Goal: Task Accomplishment & Management: Manage account settings

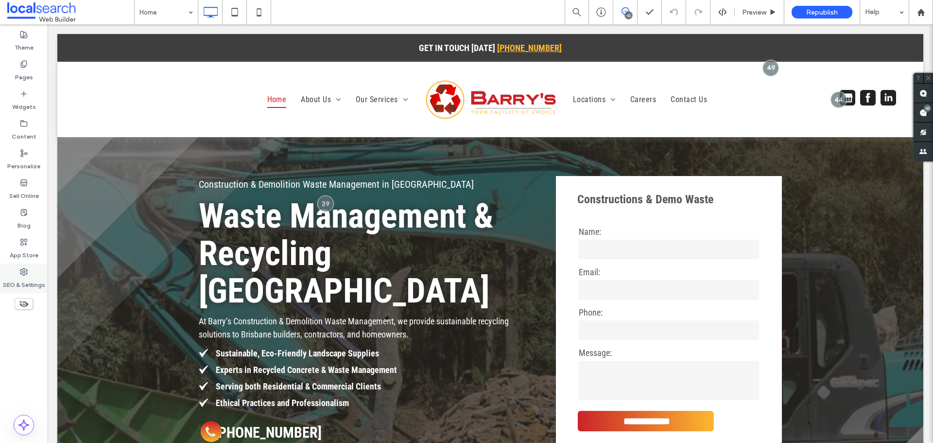
click at [34, 279] on label "SEO & Settings" at bounding box center [24, 283] width 42 height 14
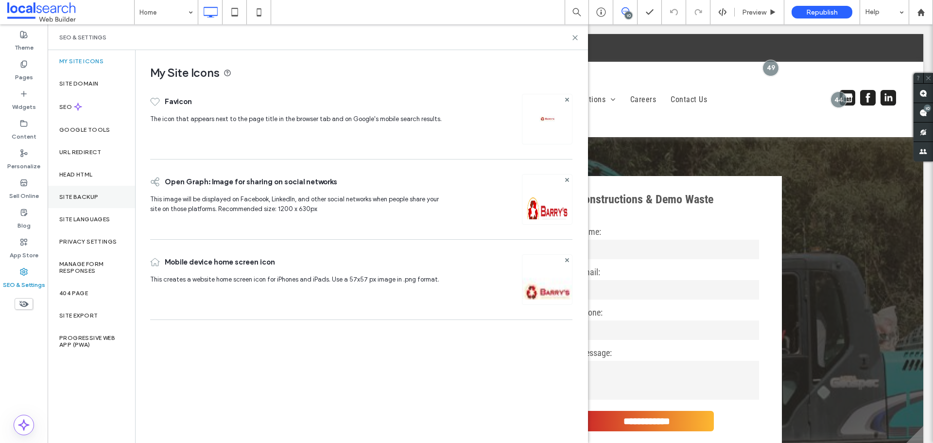
click at [100, 194] on div "Site Backup" at bounding box center [91, 197] width 87 height 22
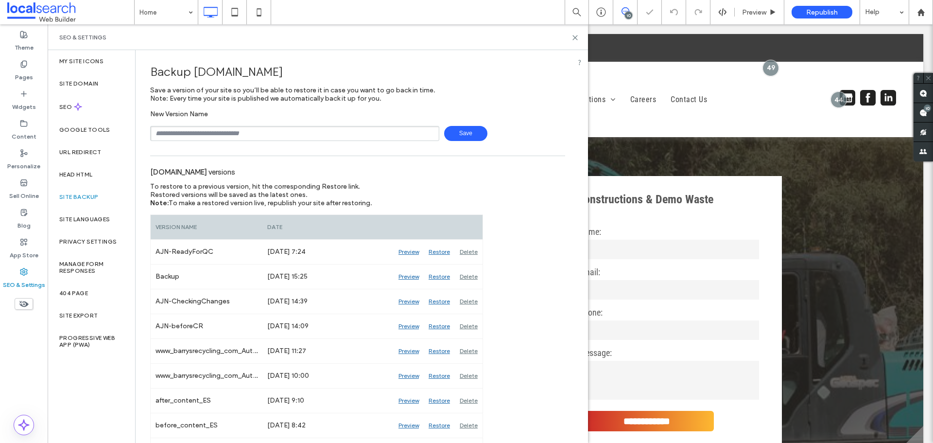
click at [210, 122] on div "New Version Name Save" at bounding box center [357, 125] width 415 height 31
click at [211, 122] on div "New Version Name Save" at bounding box center [357, 125] width 415 height 31
click at [215, 131] on input "text" at bounding box center [294, 133] width 289 height 15
type input "**********"
click at [457, 137] on span "Save" at bounding box center [465, 133] width 43 height 15
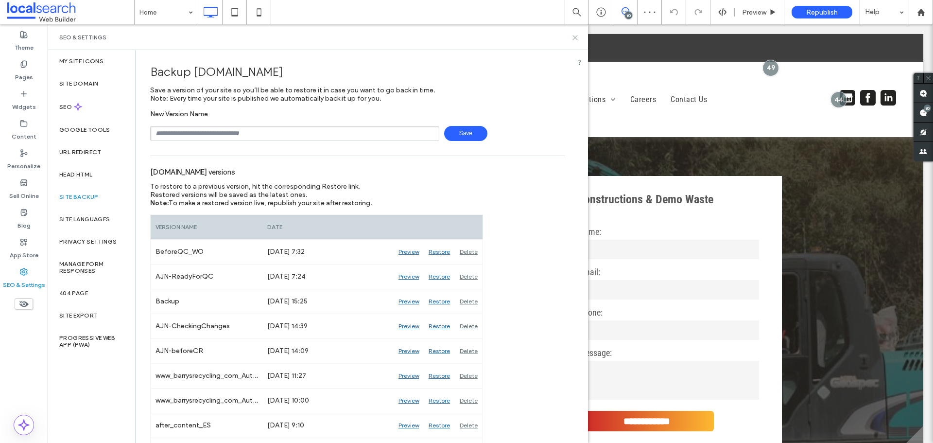
click at [573, 39] on icon at bounding box center [575, 37] width 7 height 7
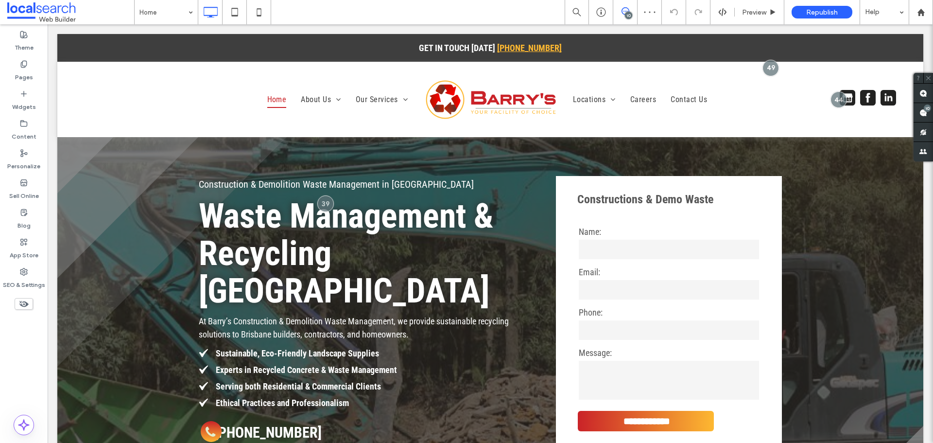
click at [621, 15] on span at bounding box center [625, 11] width 24 height 8
click at [623, 12] on icon at bounding box center [626, 11] width 8 height 8
click at [926, 107] on div "10" at bounding box center [927, 108] width 7 height 7
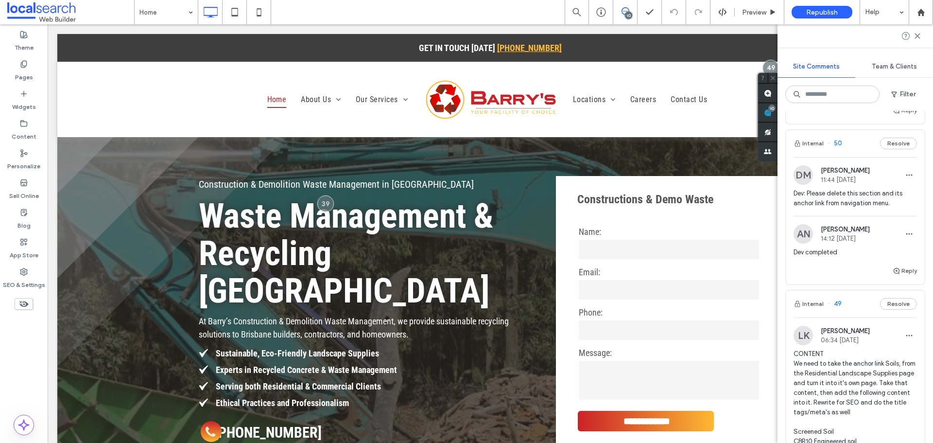
scroll to position [194, 0]
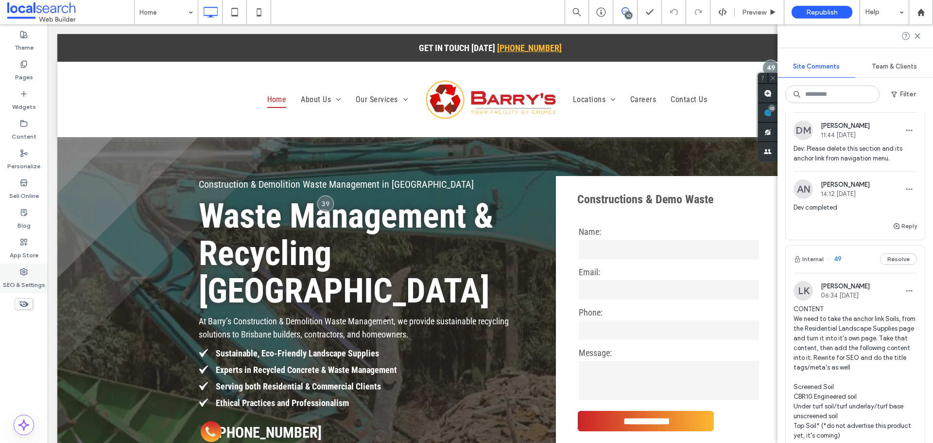
click at [39, 282] on label "SEO & Settings" at bounding box center [24, 283] width 42 height 14
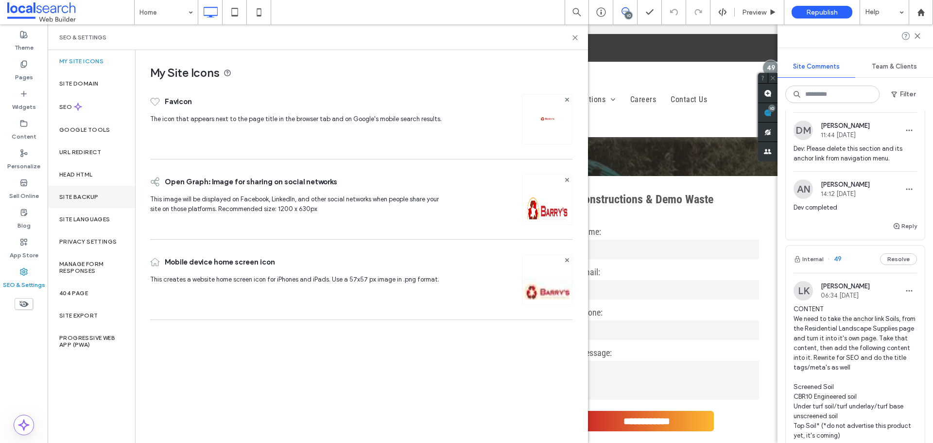
click at [102, 198] on div "Site Backup" at bounding box center [91, 197] width 87 height 22
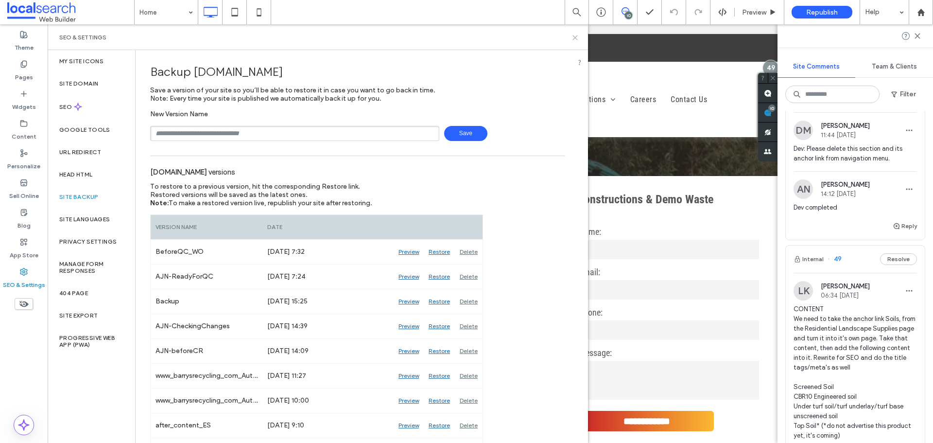
click at [576, 35] on icon at bounding box center [575, 37] width 7 height 7
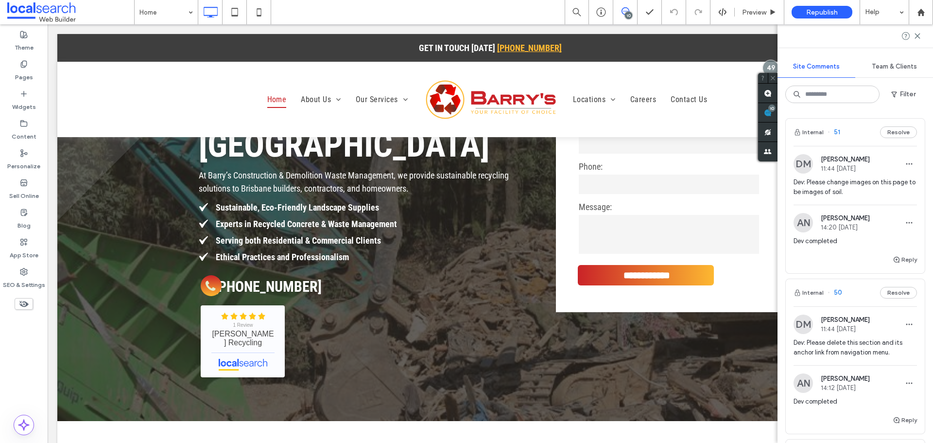
scroll to position [0, 0]
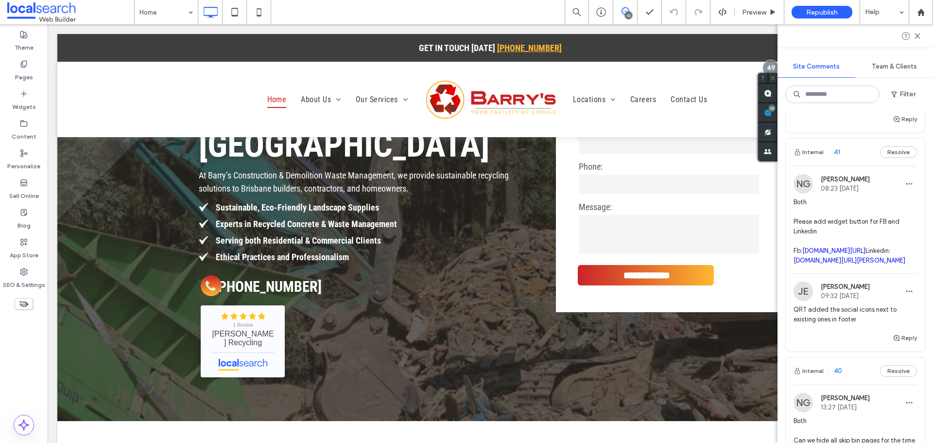
drag, startPoint x: 921, startPoint y: 282, endPoint x: 930, endPoint y: 286, distance: 10.0
click at [926, 285] on div "Internal 51 Resolve DM David Miso 11:44 Oct 15 2025 Dev: Please change images o…" at bounding box center [856, 277] width 156 height 332
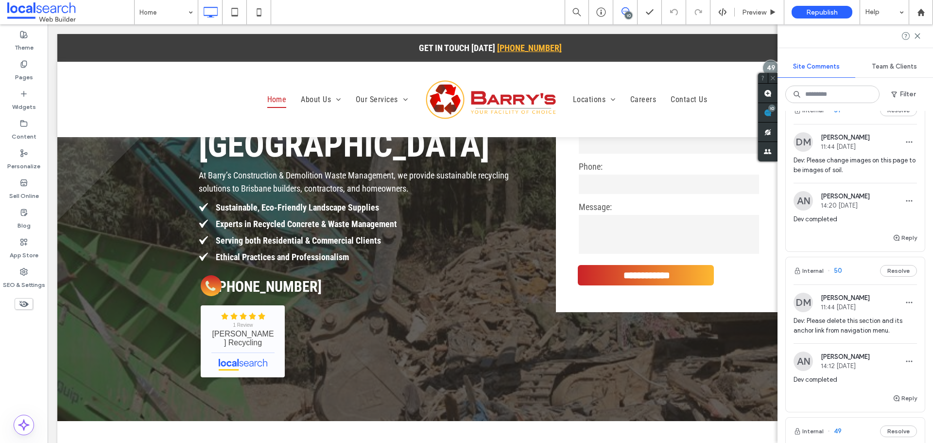
scroll to position [146, 0]
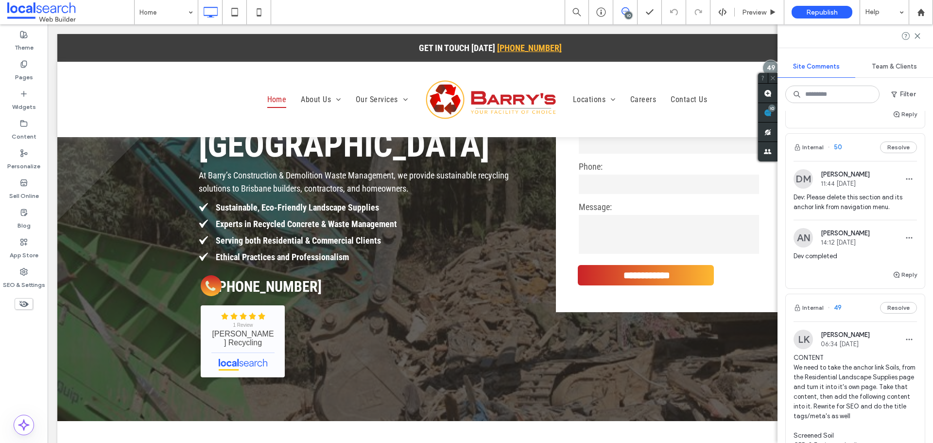
click at [859, 208] on span "Dev: Please delete this section and its anchor link from navigation menu." at bounding box center [855, 201] width 123 height 19
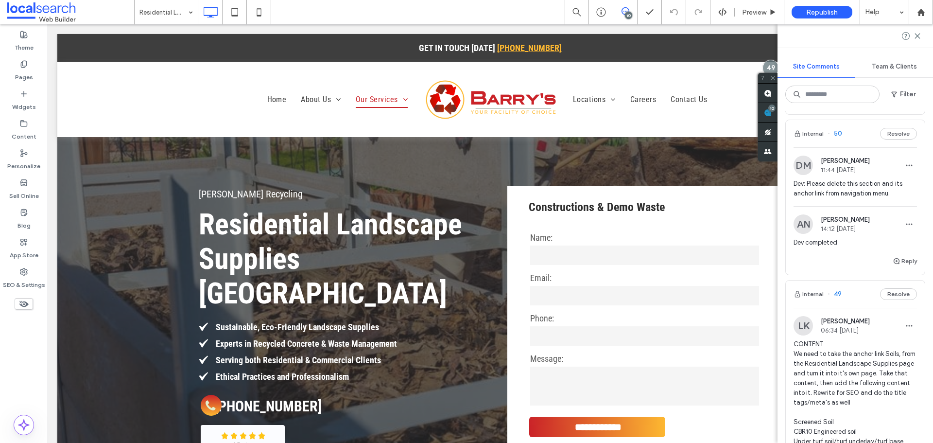
scroll to position [97, 0]
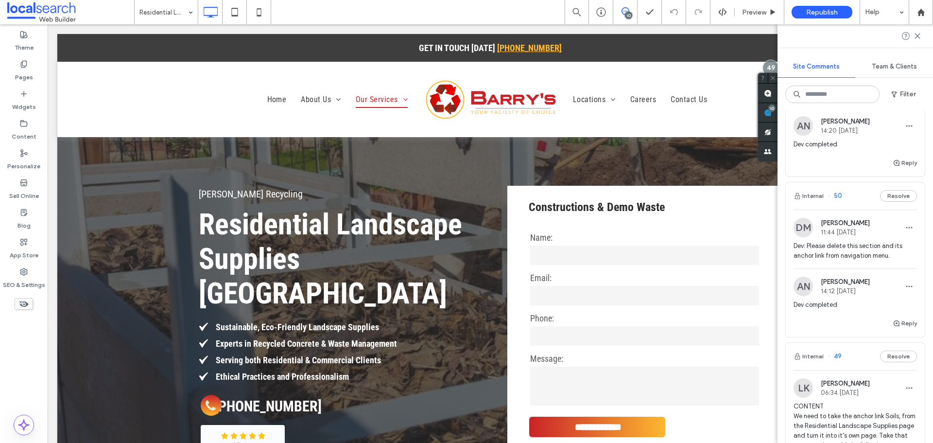
click at [861, 249] on span "Dev: Please delete this section and its anchor link from navigation menu." at bounding box center [855, 250] width 123 height 19
click at [28, 279] on label "SEO & Settings" at bounding box center [24, 283] width 42 height 14
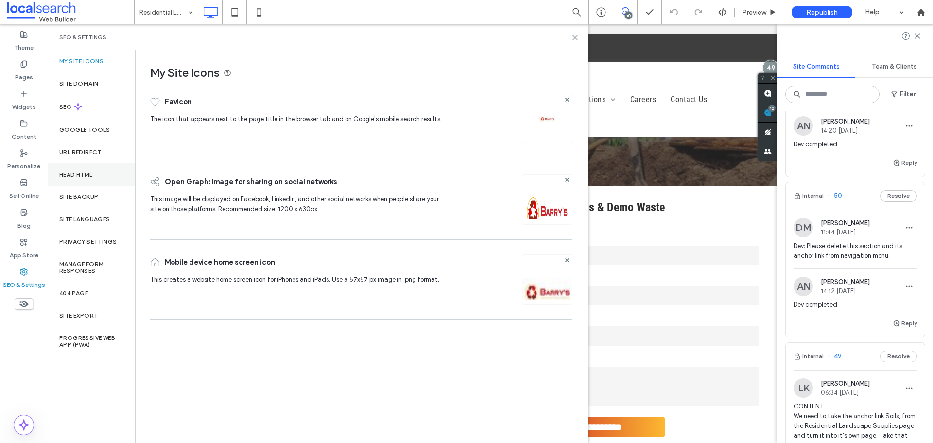
click at [84, 179] on div "Head HTML" at bounding box center [91, 174] width 87 height 22
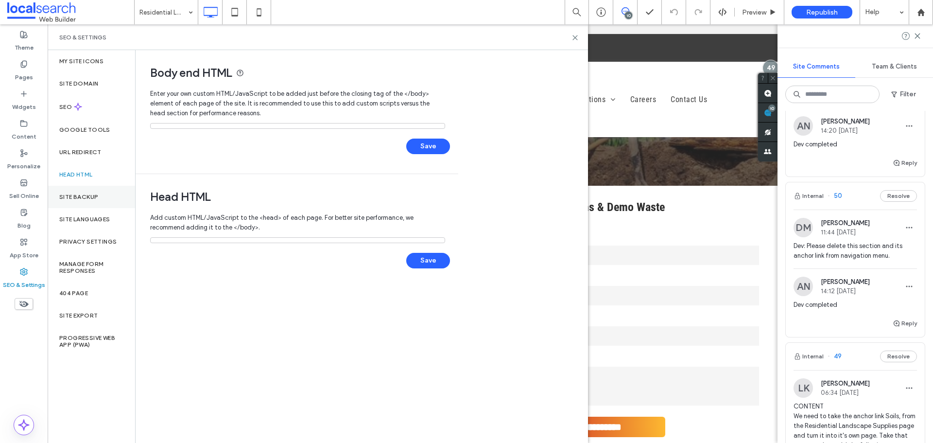
click at [95, 195] on label "Site Backup" at bounding box center [78, 196] width 39 height 7
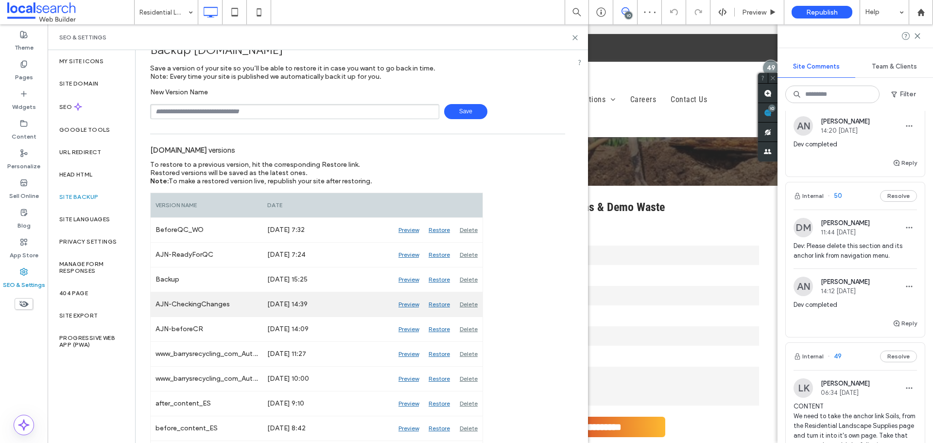
scroll to position [49, 0]
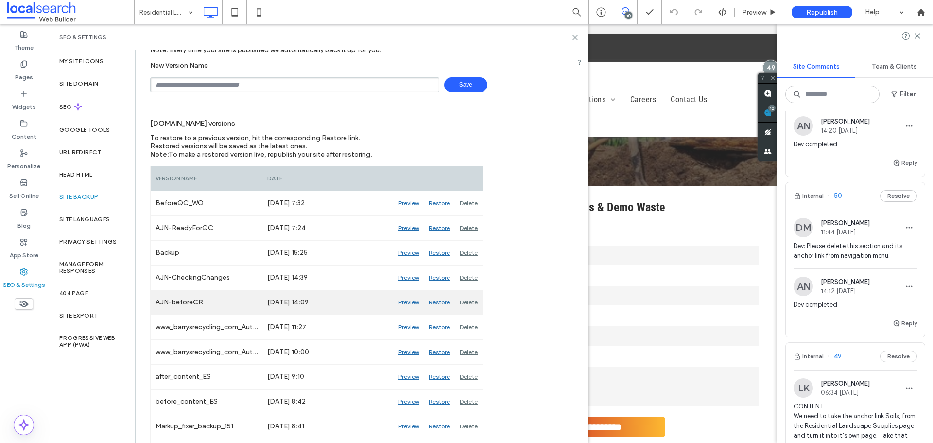
click at [403, 300] on div "Preview" at bounding box center [409, 302] width 30 height 24
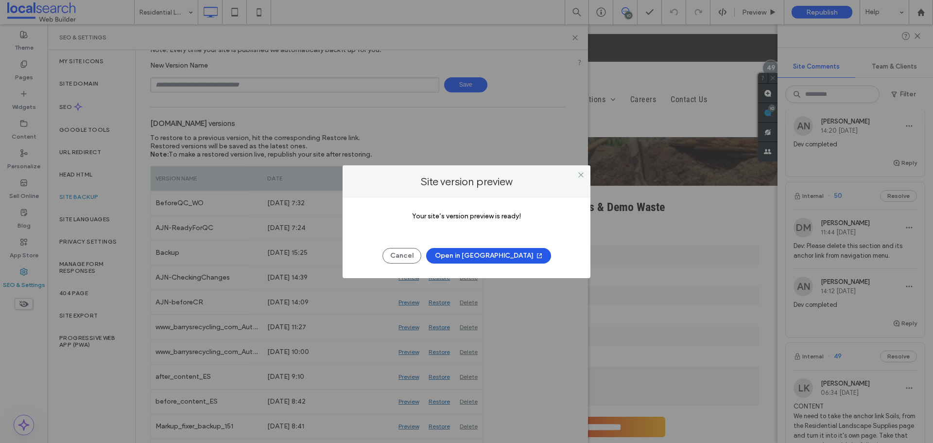
click at [477, 254] on button "Open in New Tab" at bounding box center [488, 256] width 125 height 16
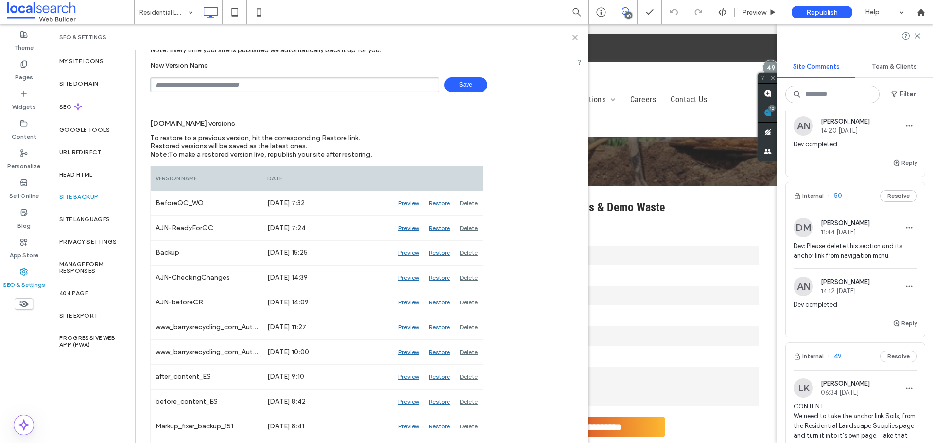
click at [858, 248] on span "Dev: Please delete this section and its anchor link from navigation menu." at bounding box center [855, 250] width 123 height 19
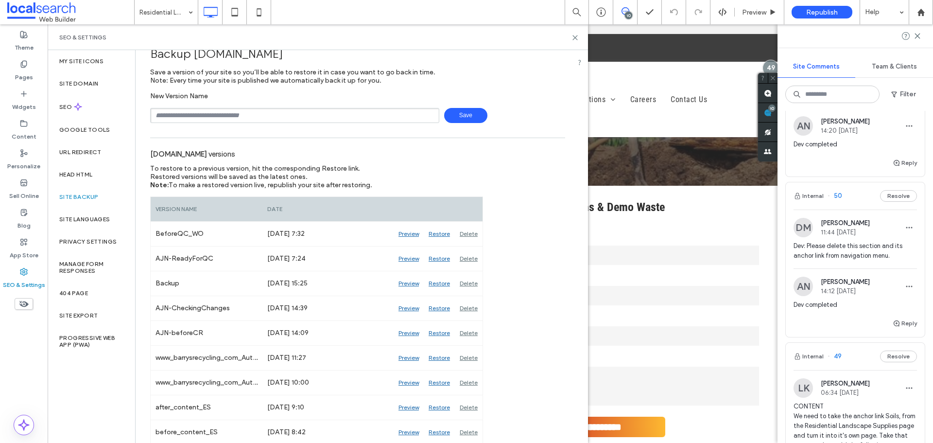
scroll to position [0, 0]
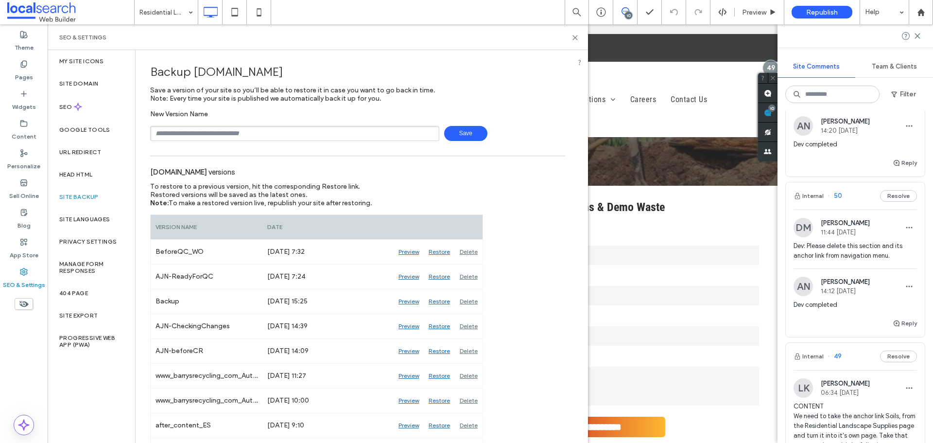
click at [858, 257] on span "Dev: Please delete this section and its anchor link from navigation menu." at bounding box center [855, 250] width 123 height 19
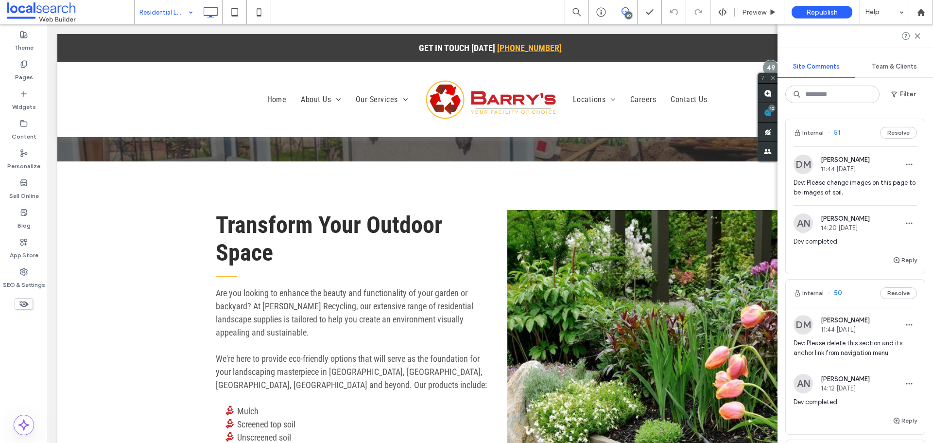
click at [834, 185] on span "Dev: Please change images on this page to be images of soil." at bounding box center [855, 187] width 123 height 19
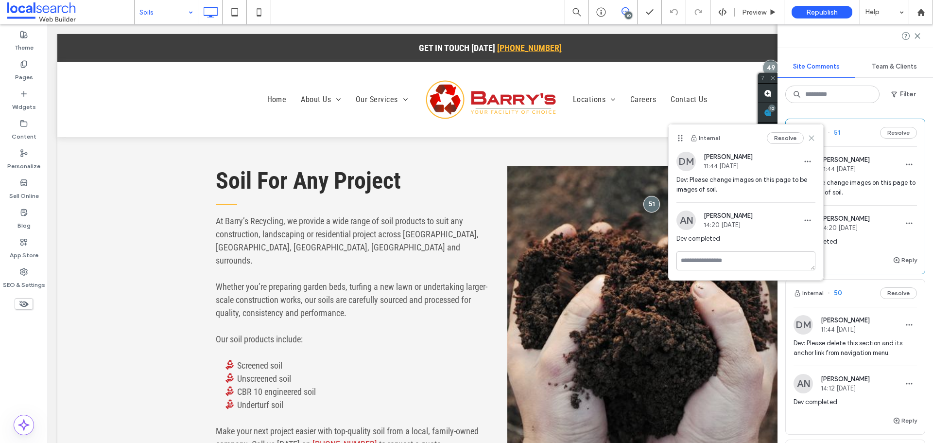
click at [813, 138] on icon at bounding box center [812, 138] width 8 height 8
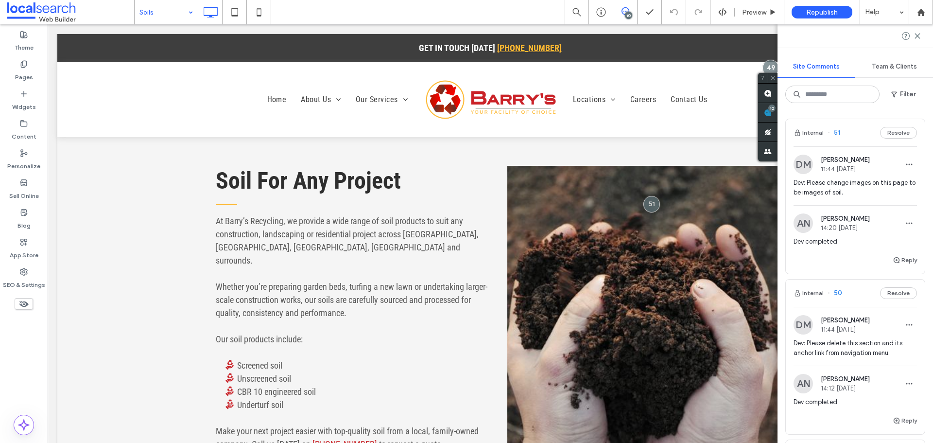
click at [842, 348] on span "Dev: Please delete this section and its anchor link from navigation menu." at bounding box center [855, 347] width 123 height 19
click at [846, 345] on span "Dev: Please delete this section and its anchor link from navigation menu." at bounding box center [855, 347] width 123 height 19
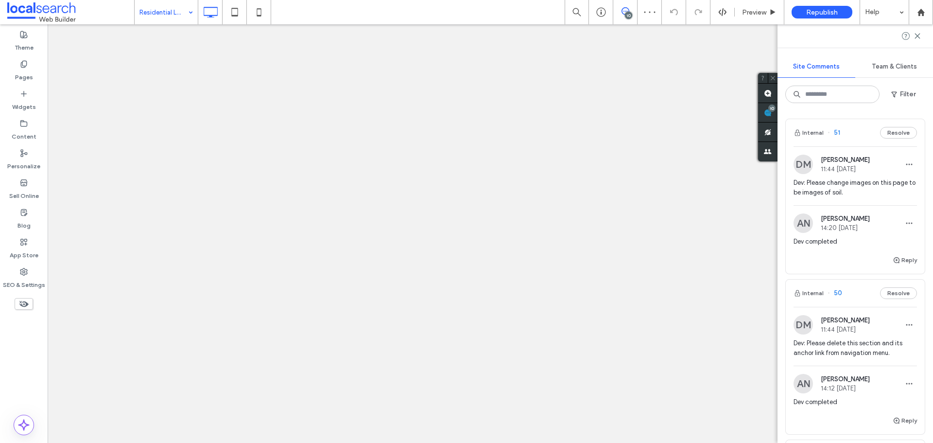
click at [830, 343] on span "Dev: Please delete this section and its anchor link from navigation menu." at bounding box center [855, 347] width 123 height 19
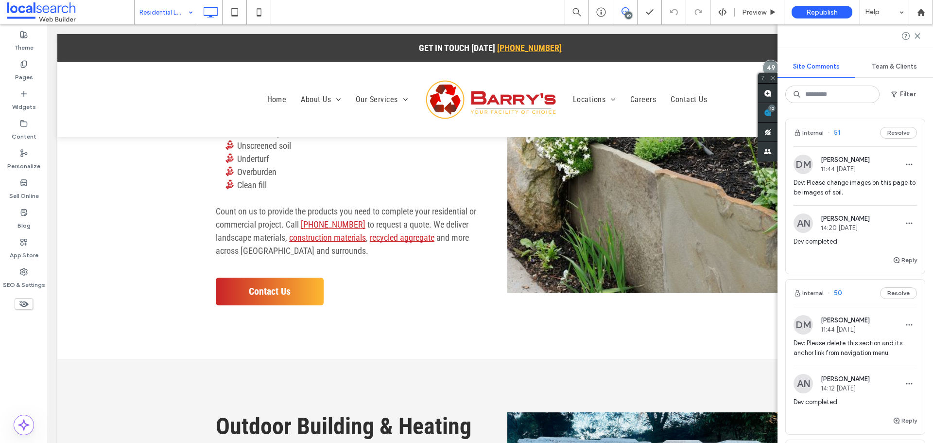
click at [861, 182] on span "Dev: Please change images on this page to be images of soil." at bounding box center [855, 187] width 123 height 19
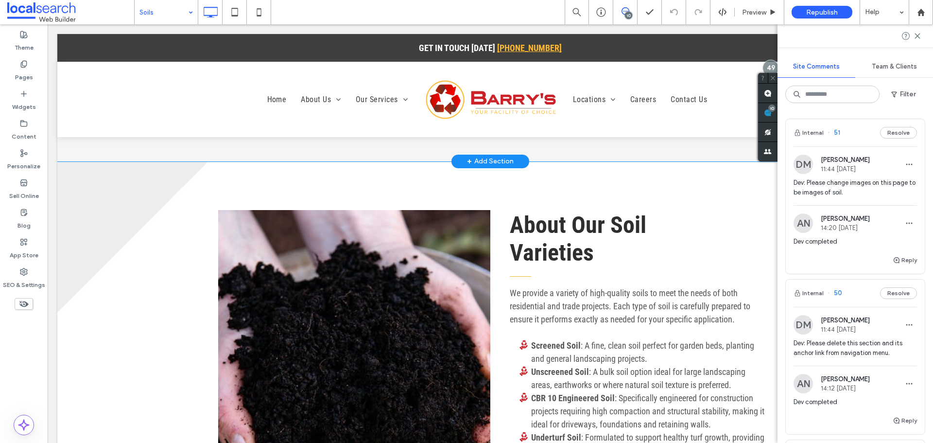
scroll to position [681, 0]
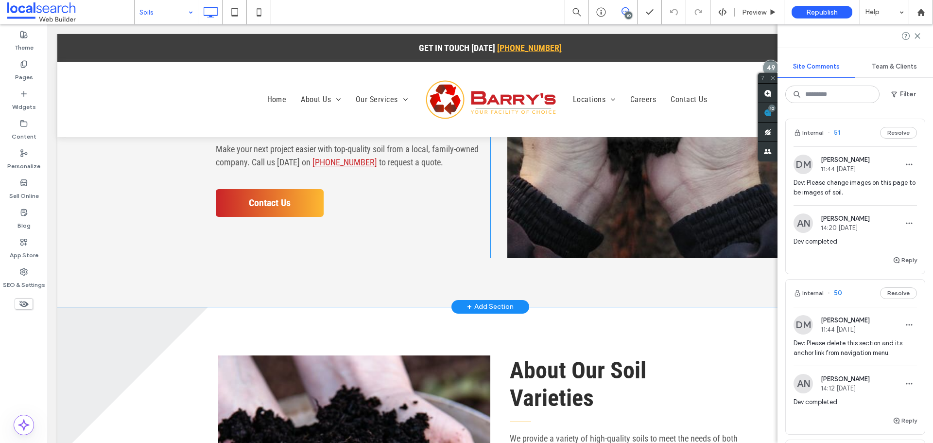
click at [547, 192] on link at bounding box center [644, 71] width 275 height 374
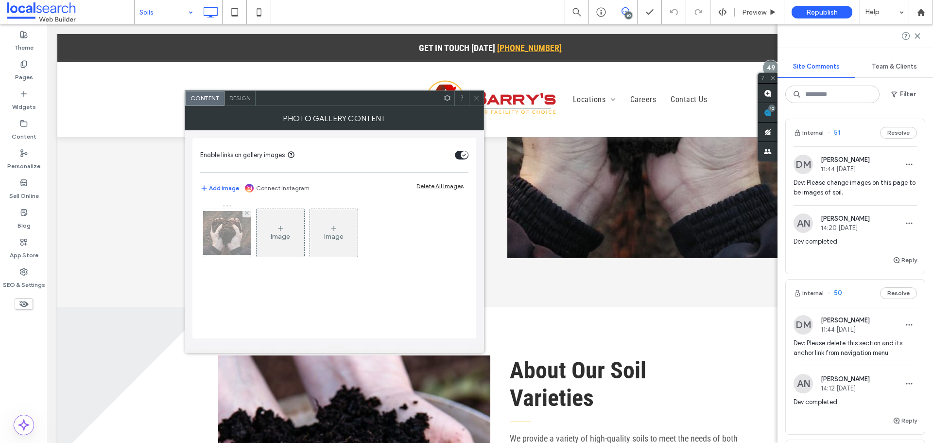
click at [225, 244] on img at bounding box center [227, 233] width 78 height 44
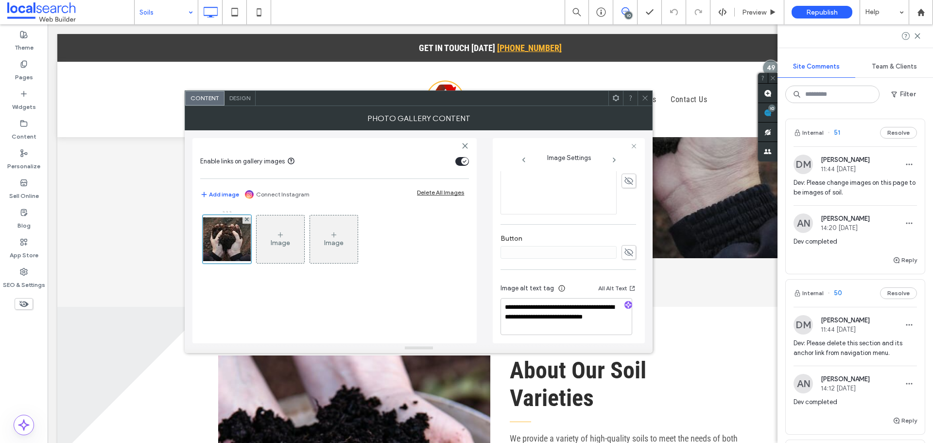
scroll to position [287, 0]
click at [647, 104] on span at bounding box center [645, 98] width 7 height 15
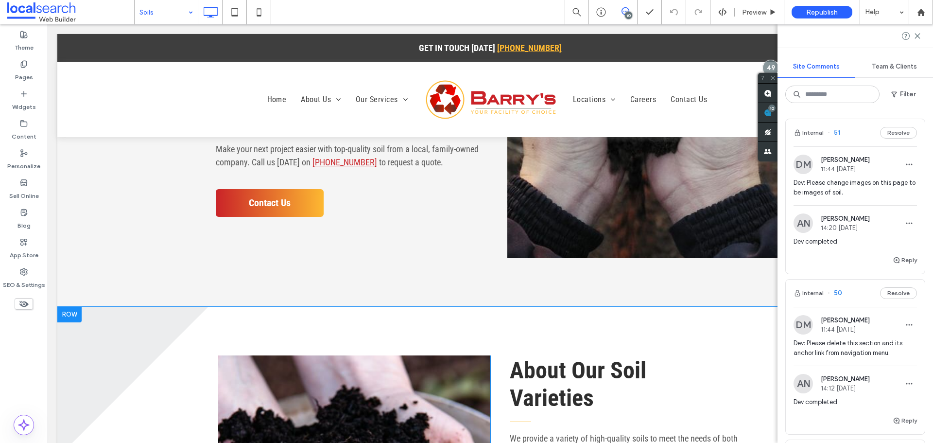
scroll to position [875, 0]
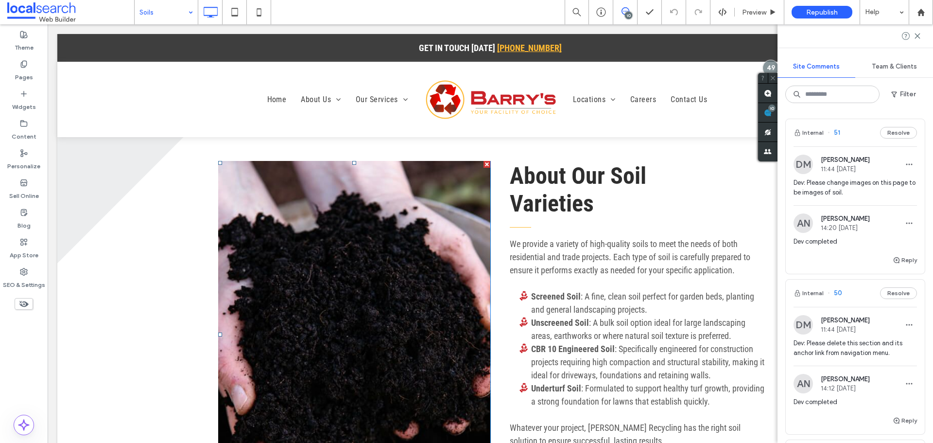
click at [355, 292] on link at bounding box center [354, 335] width 272 height 348
click at [355, 291] on link at bounding box center [354, 335] width 272 height 348
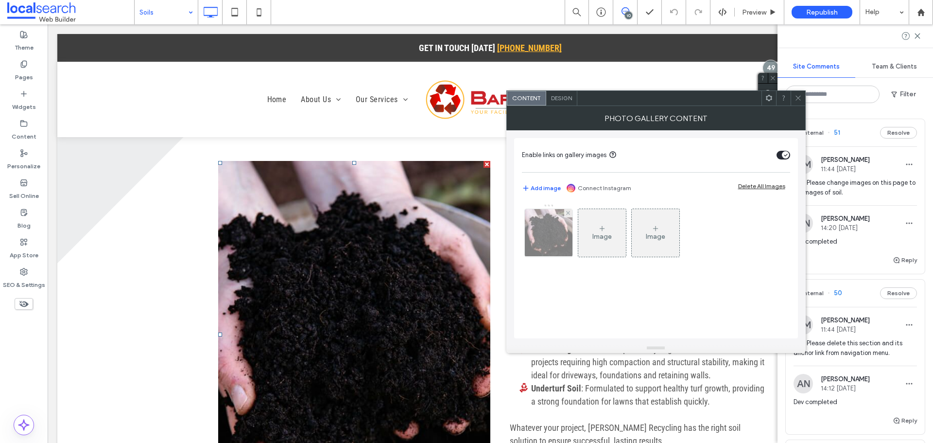
click at [542, 245] on div at bounding box center [549, 233] width 48 height 48
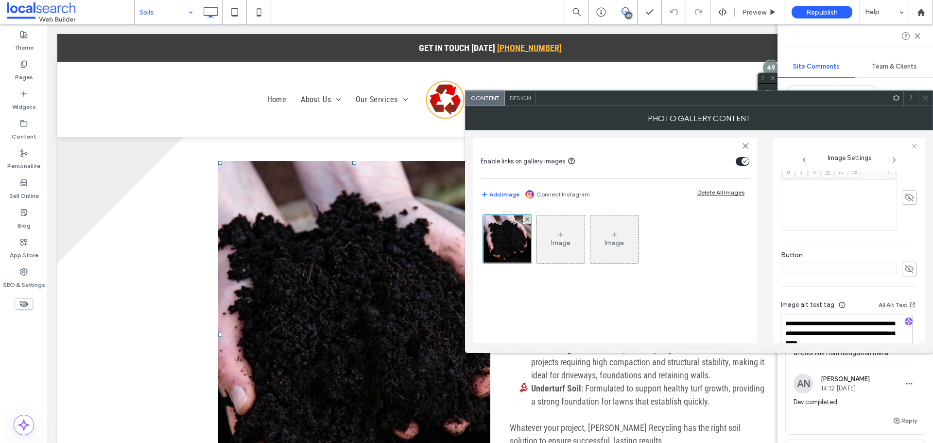
scroll to position [287, 0]
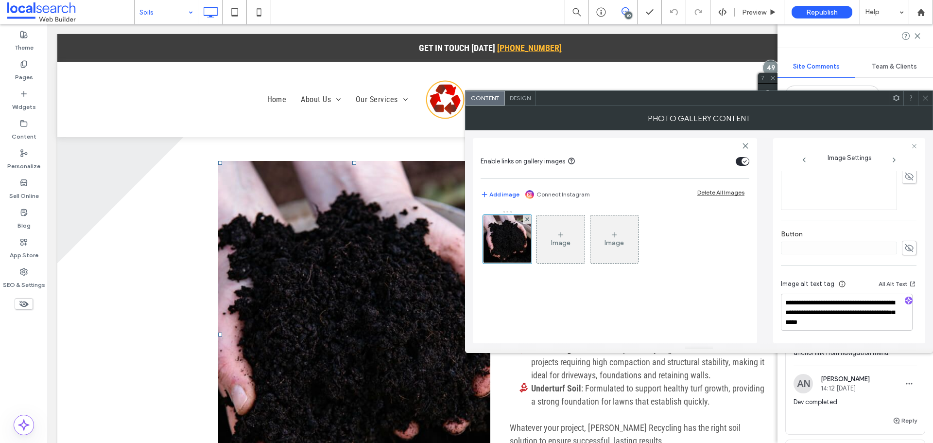
click at [927, 102] on span at bounding box center [925, 98] width 7 height 15
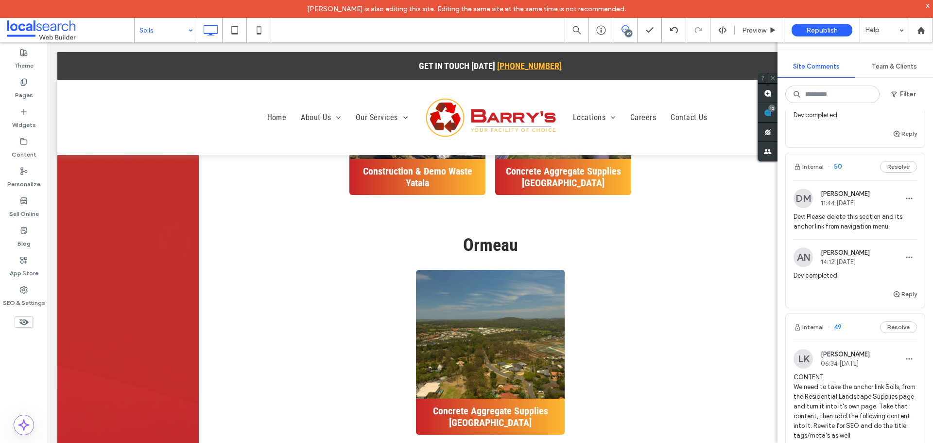
scroll to position [0, 0]
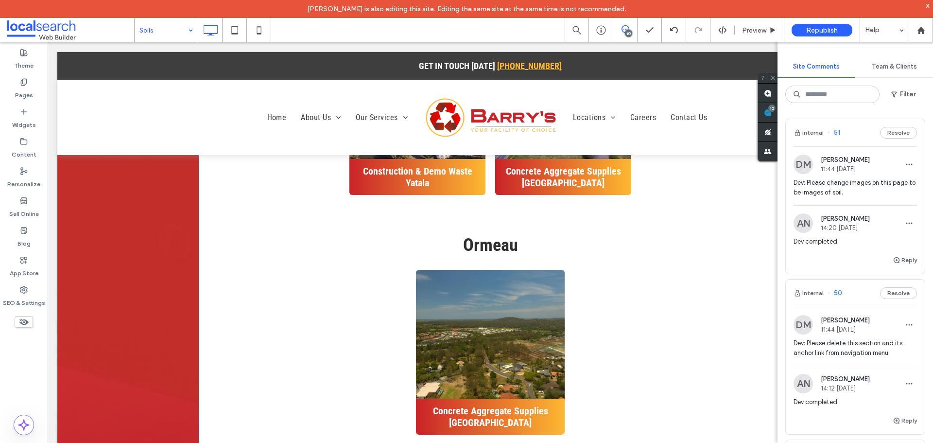
click at [863, 184] on span "Dev: Please change images on this page to be images of soil." at bounding box center [855, 187] width 123 height 19
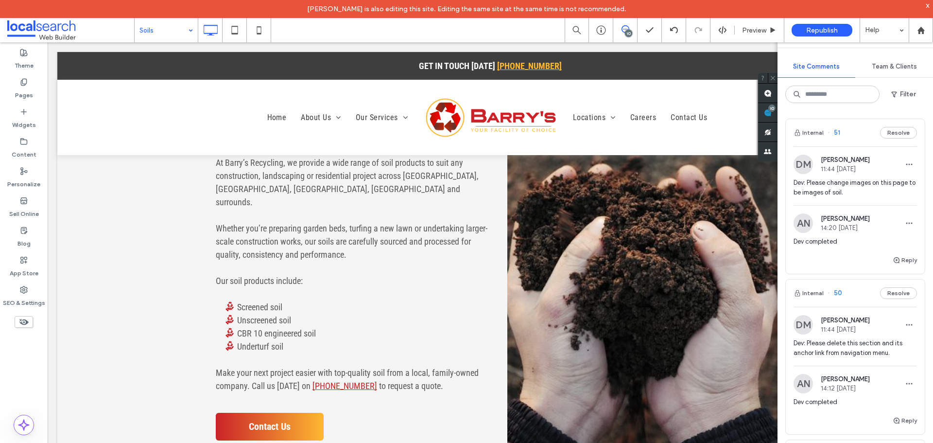
scroll to position [473, 0]
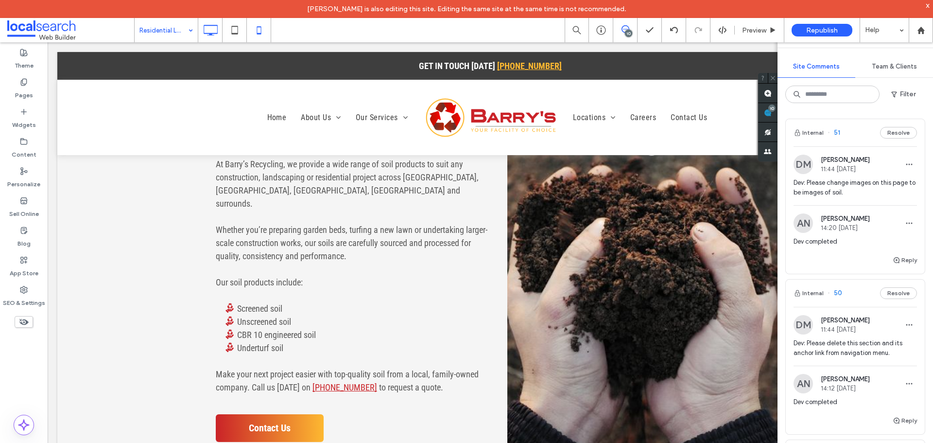
click at [261, 31] on use at bounding box center [259, 30] width 4 height 8
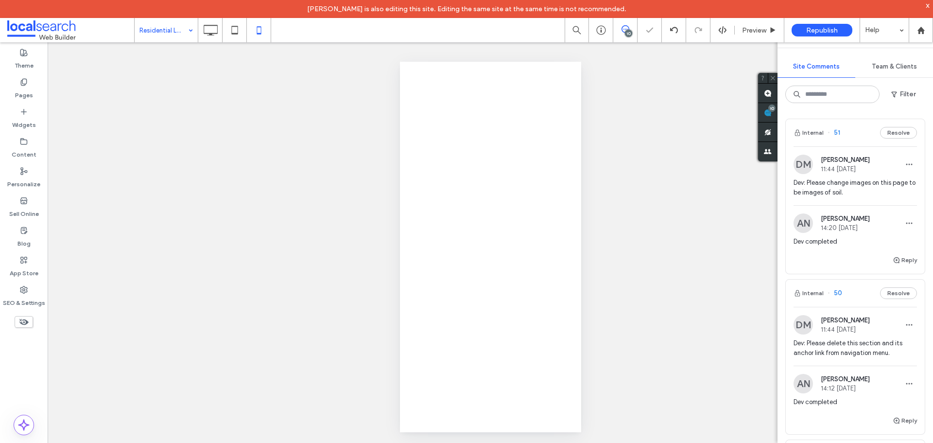
click at [260, 31] on div at bounding box center [466, 221] width 933 height 443
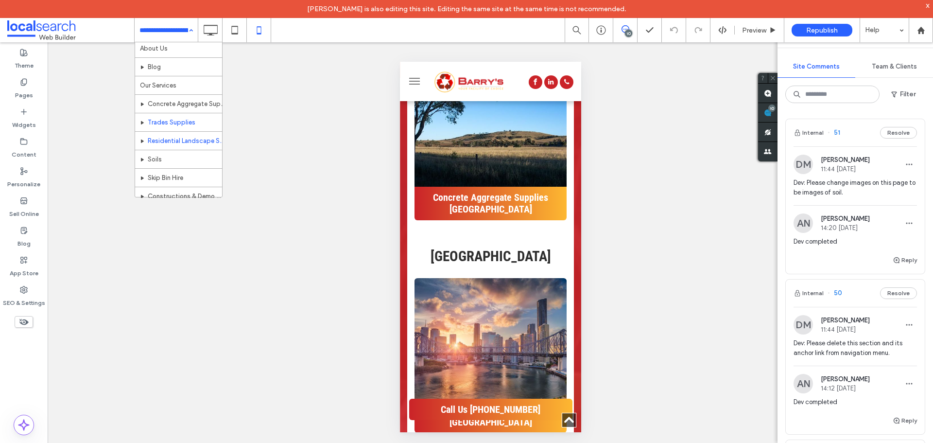
scroll to position [49, 0]
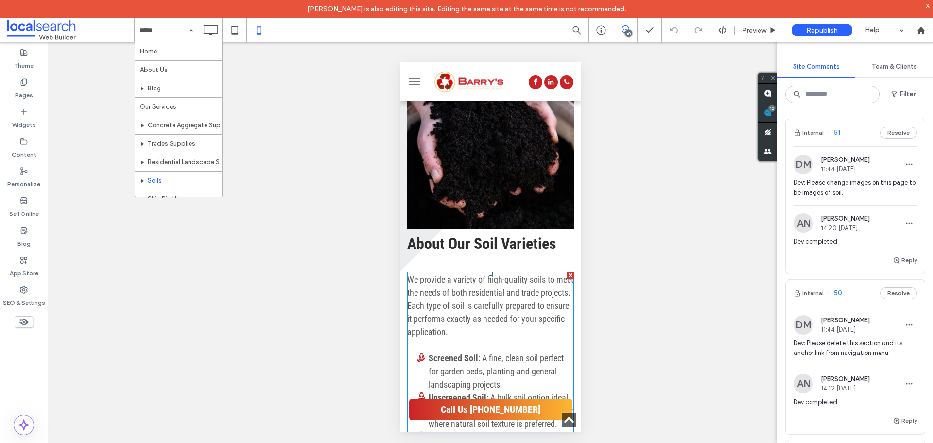
scroll to position [1507, 0]
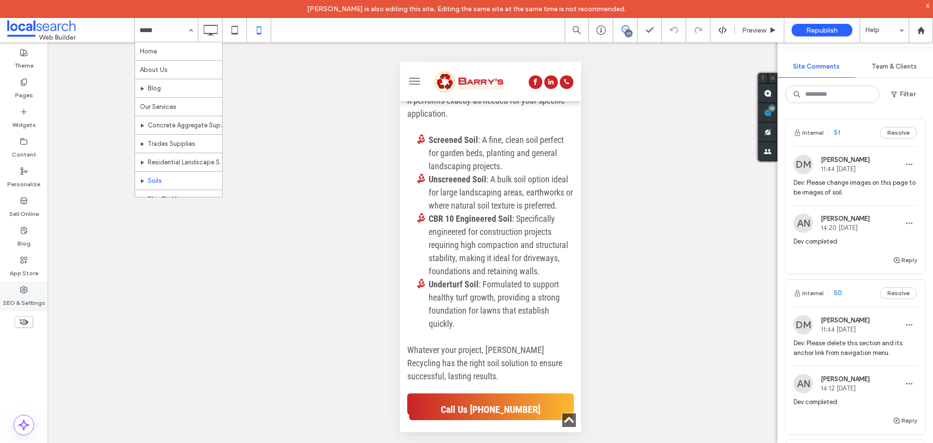
click at [41, 298] on label "SEO & Settings" at bounding box center [24, 301] width 42 height 14
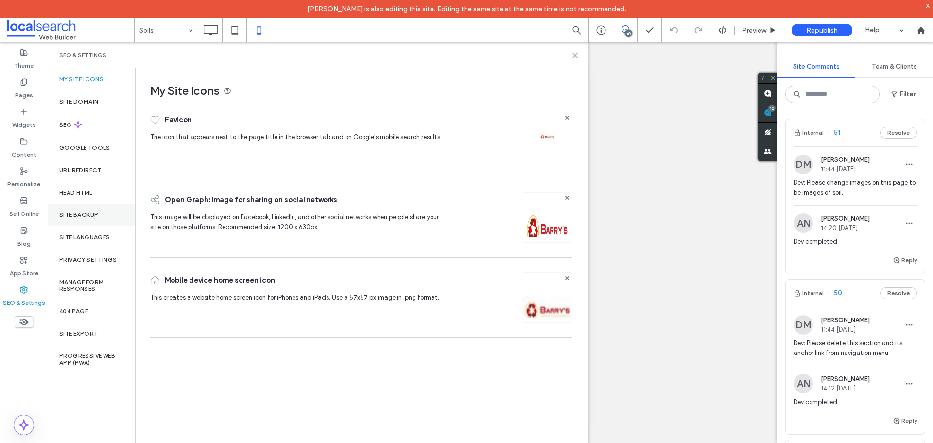
click at [83, 215] on label "Site Backup" at bounding box center [78, 214] width 39 height 7
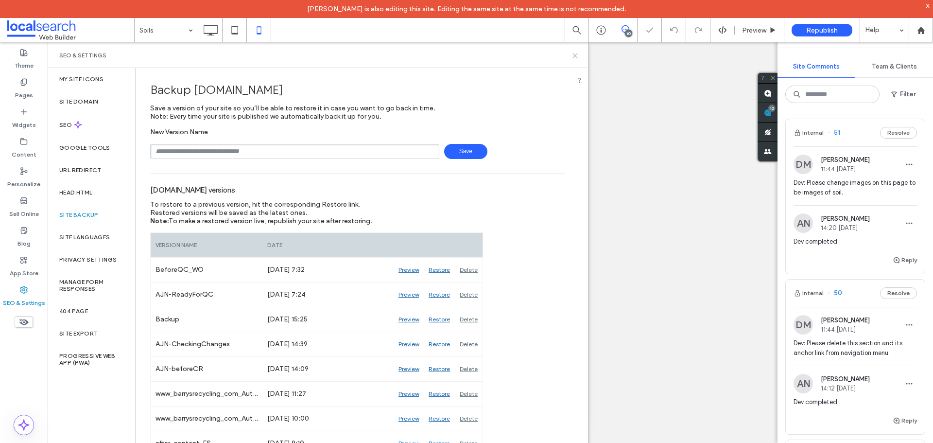
click at [577, 55] on icon at bounding box center [575, 55] width 7 height 7
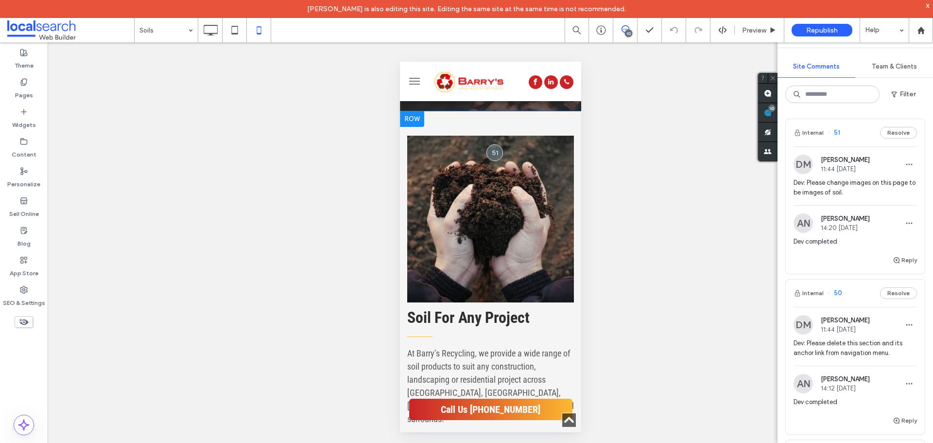
scroll to position [632, 0]
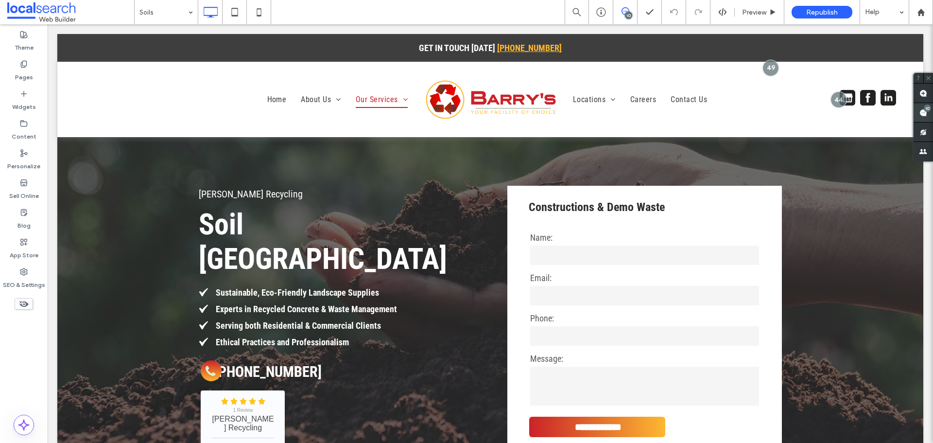
click at [927, 110] on div "10" at bounding box center [927, 108] width 7 height 7
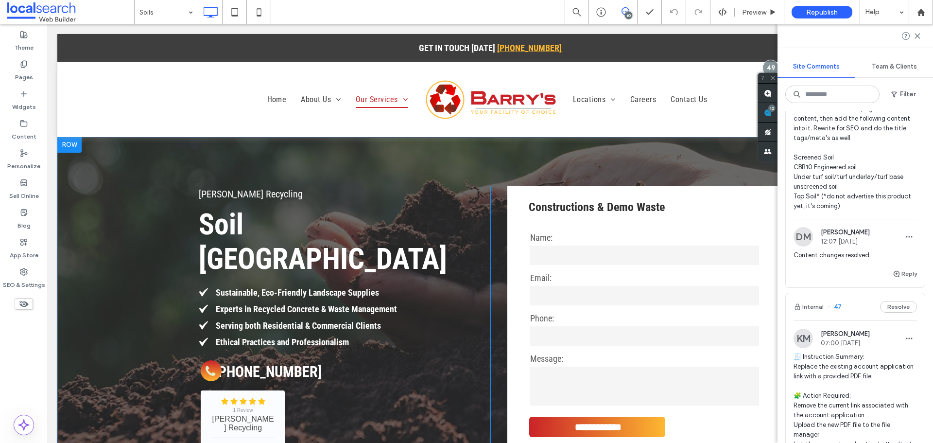
scroll to position [437, 0]
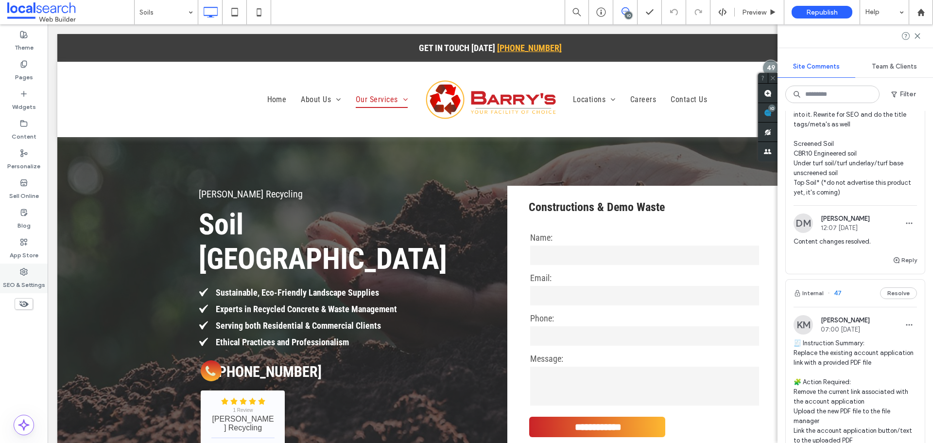
click at [28, 274] on div "SEO & Settings" at bounding box center [24, 278] width 48 height 30
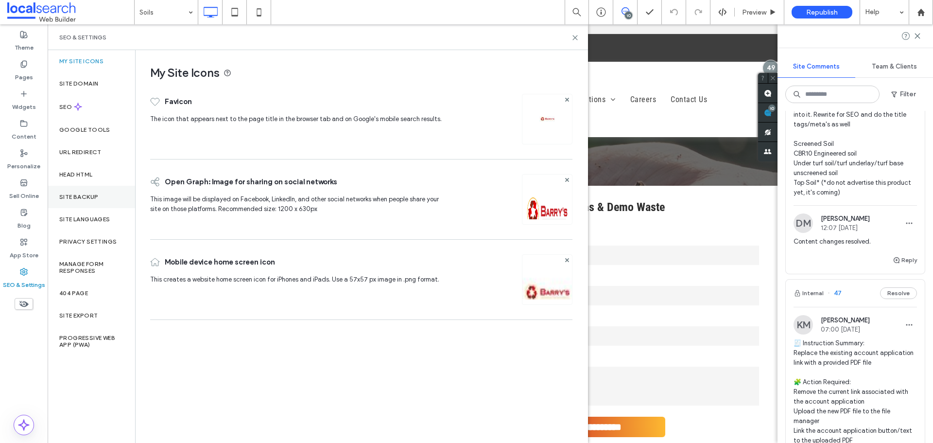
click at [85, 199] on label "Site Backup" at bounding box center [78, 196] width 39 height 7
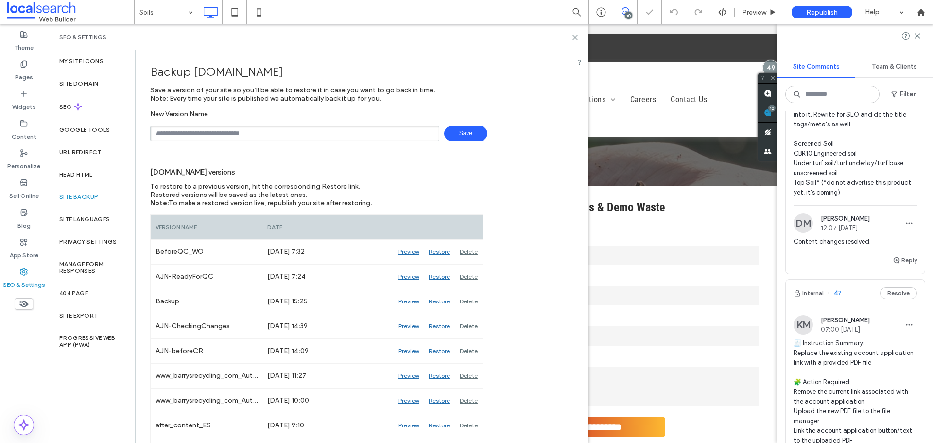
click at [236, 131] on input "text" at bounding box center [294, 133] width 289 height 15
type input "**********"
click at [474, 131] on span "Save" at bounding box center [465, 133] width 43 height 15
